Goal: Information Seeking & Learning: Understand process/instructions

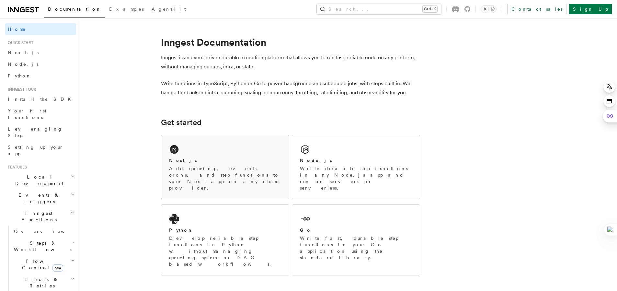
click at [223, 147] on div "Next.js Add queueing, events, crons, and step functions to your Next app on any…" at bounding box center [225, 167] width 128 height 64
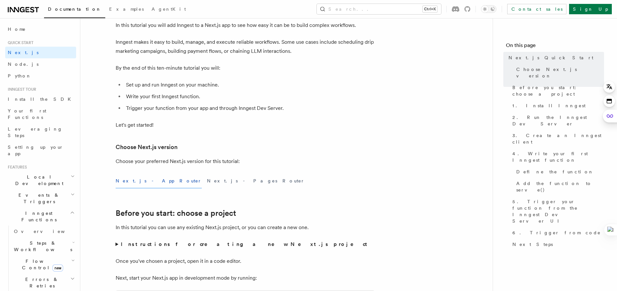
click at [150, 182] on button "Next.js - App Router" at bounding box center [159, 181] width 86 height 15
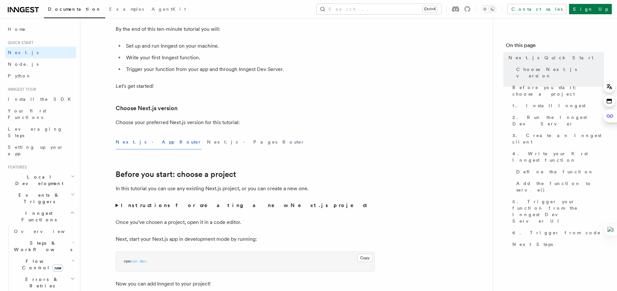
click at [143, 142] on button "Next.js - App Router" at bounding box center [159, 142] width 86 height 15
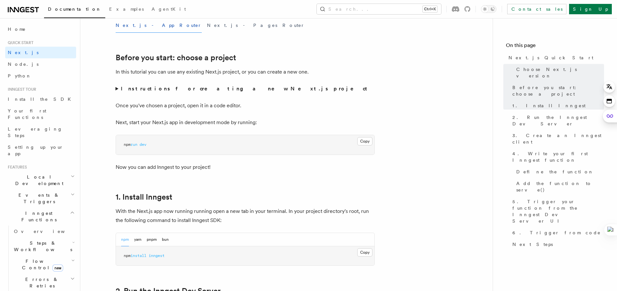
scroll to position [233, 0]
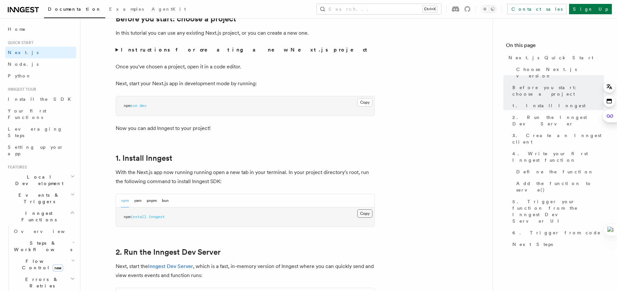
click at [361, 210] on button "Copy Copied" at bounding box center [364, 213] width 15 height 8
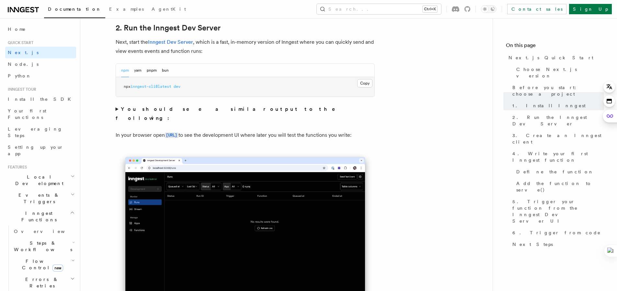
scroll to position [467, 0]
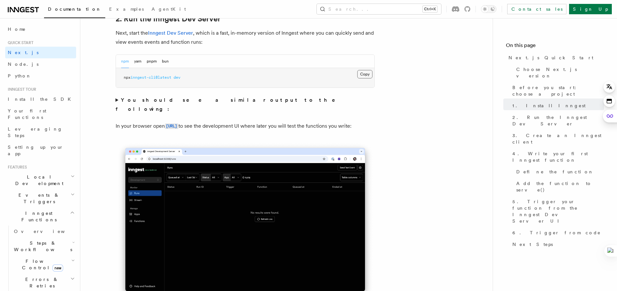
click at [367, 73] on button "Copy Copied" at bounding box center [364, 74] width 15 height 8
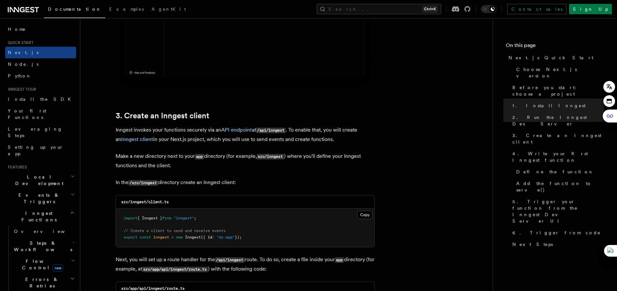
scroll to position [739, 0]
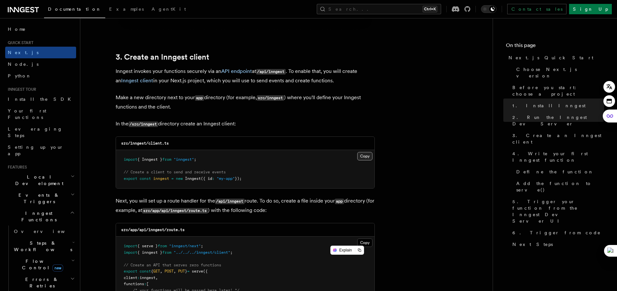
click at [362, 158] on button "Copy Copied" at bounding box center [364, 156] width 15 height 8
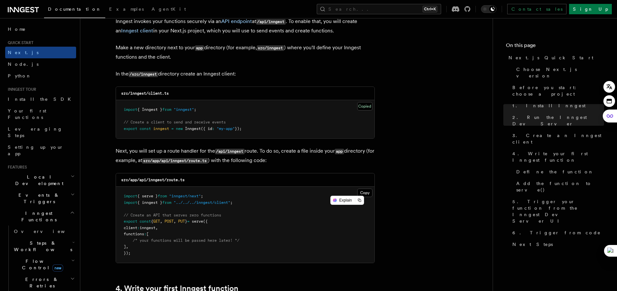
scroll to position [816, 0]
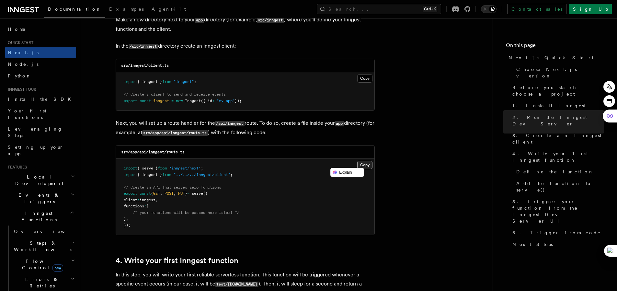
click at [369, 164] on button "Copy Copied" at bounding box center [364, 165] width 15 height 8
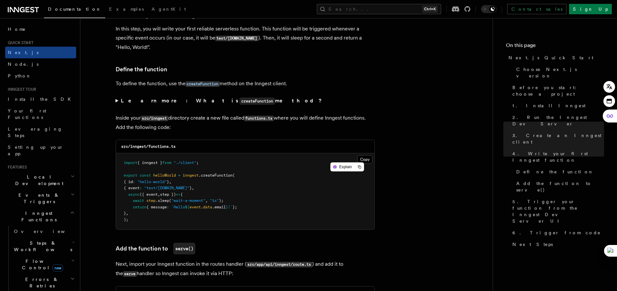
scroll to position [1050, 0]
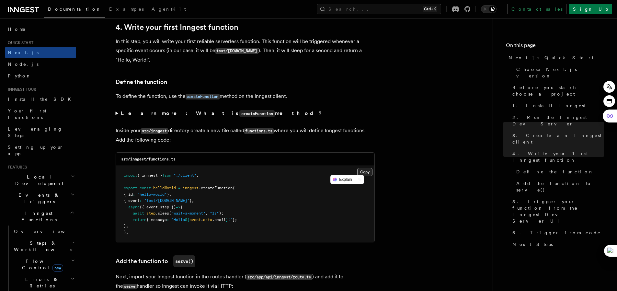
click at [360, 170] on button "Copy Copied" at bounding box center [364, 172] width 15 height 8
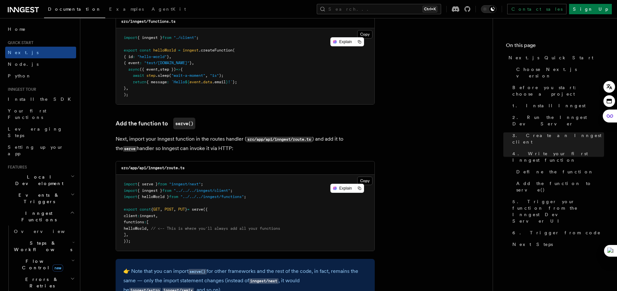
scroll to position [1205, 0]
